Goal: Task Accomplishment & Management: Complete application form

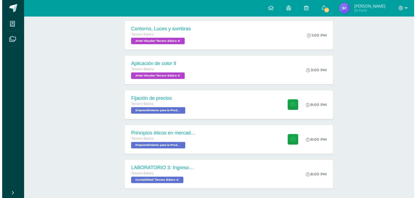
scroll to position [121, 0]
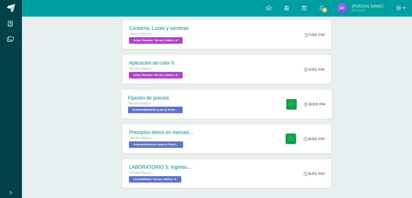
click at [171, 102] on div "Tercero Básico" at bounding box center [156, 104] width 56 height 6
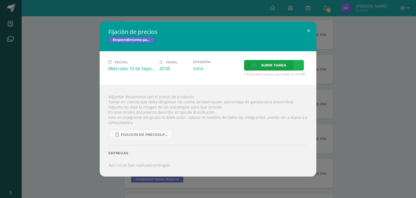
click at [297, 65] on icon at bounding box center [299, 65] width 4 height 5
click at [274, 71] on div "Subir enlace Ingresa el enlace Cancelar Aceptar" at bounding box center [279, 77] width 55 height 15
click at [276, 79] on span "Subir enlace" at bounding box center [275, 77] width 23 height 5
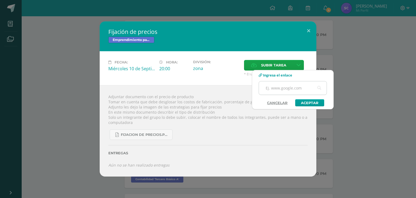
click at [281, 87] on input "text" at bounding box center [293, 87] width 68 height 13
paste input "[URL][DOMAIN_NAME]"
type input "[URL][DOMAIN_NAME]"
click at [309, 103] on link "Aceptar" at bounding box center [309, 102] width 29 height 7
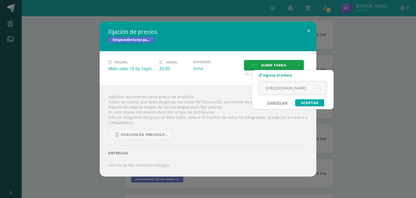
scroll to position [0, 0]
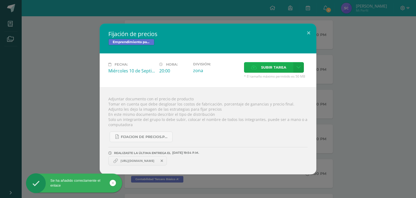
click at [263, 65] on span "Subir tarea" at bounding box center [273, 67] width 25 height 10
click at [0, 0] on input "Subir tarea" at bounding box center [0, 0] width 0 height 0
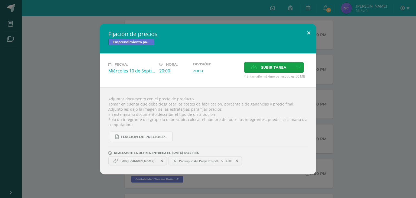
click at [308, 29] on button at bounding box center [308, 33] width 15 height 18
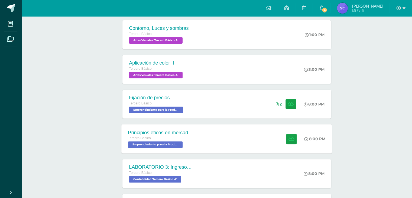
click at [166, 131] on div "Principios éticos en mercadotecnia y publicidad" at bounding box center [161, 133] width 66 height 6
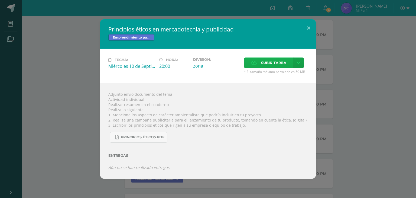
click at [274, 65] on span "Subir tarea" at bounding box center [273, 63] width 25 height 10
click at [0, 0] on input "Subir tarea" at bounding box center [0, 0] width 0 height 0
